Goal: Task Accomplishment & Management: Use online tool/utility

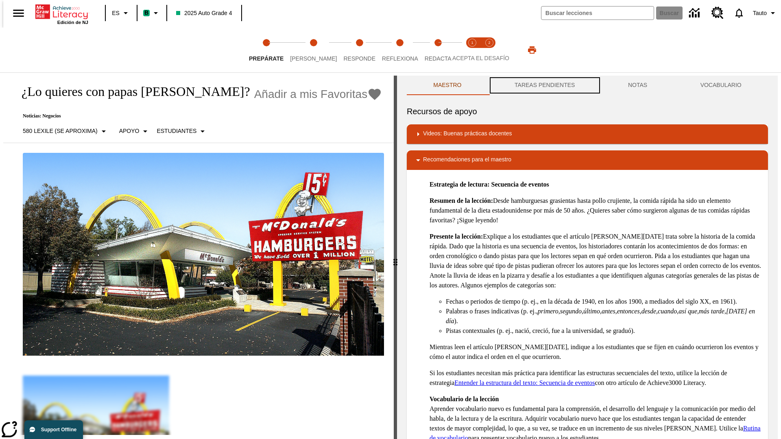
click at [544, 85] on button "TAREAS PENDIENTES" at bounding box center [544, 86] width 113 height 20
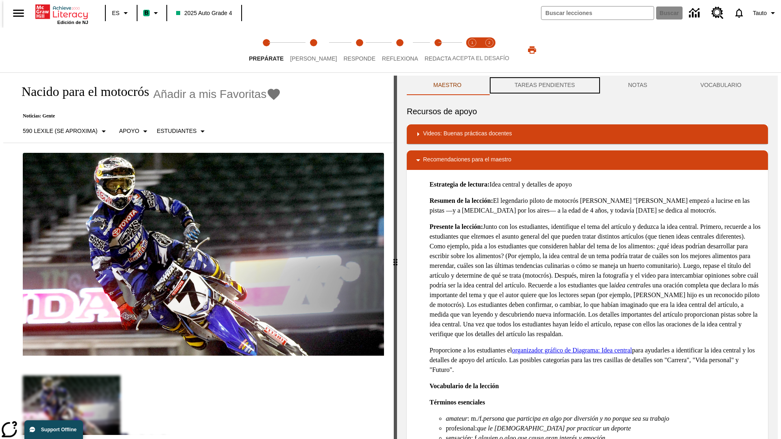
click at [544, 85] on button "TAREAS PENDIENTES" at bounding box center [544, 86] width 113 height 20
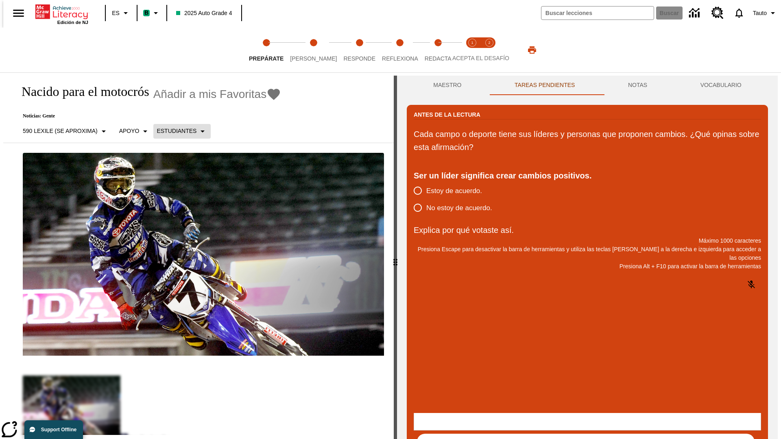
click at [177, 131] on p "Estudiantes" at bounding box center [177, 131] width 40 height 9
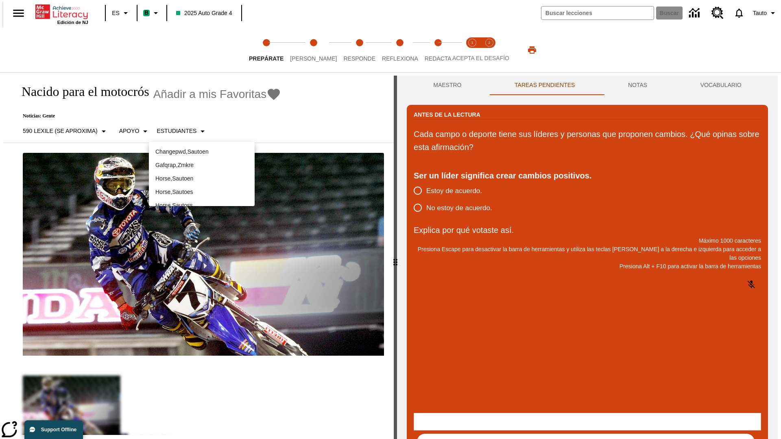
click at [202, 188] on p "Horse , Sautoes" at bounding box center [201, 192] width 93 height 9
